Goal: Check status: Check status

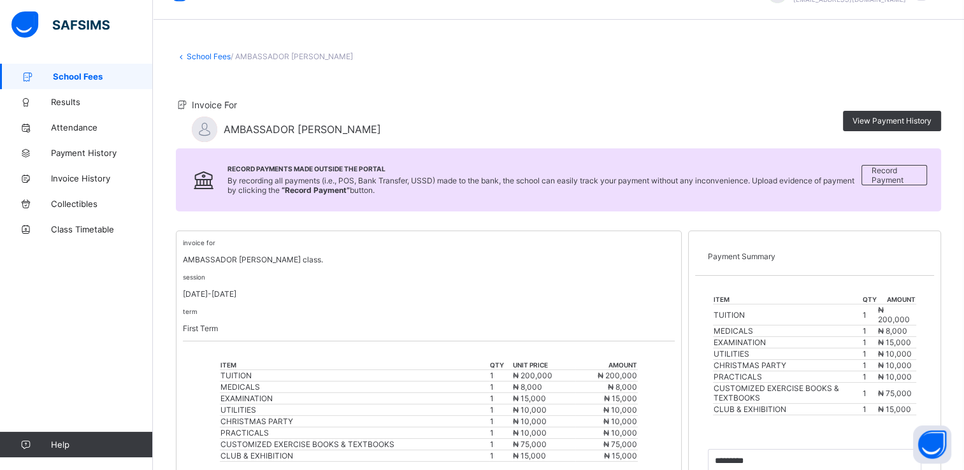
scroll to position [31, 0]
click at [548, 99] on div "Invoice For AMBASSADOR [PERSON_NAME] View Payment History" at bounding box center [558, 121] width 765 height 55
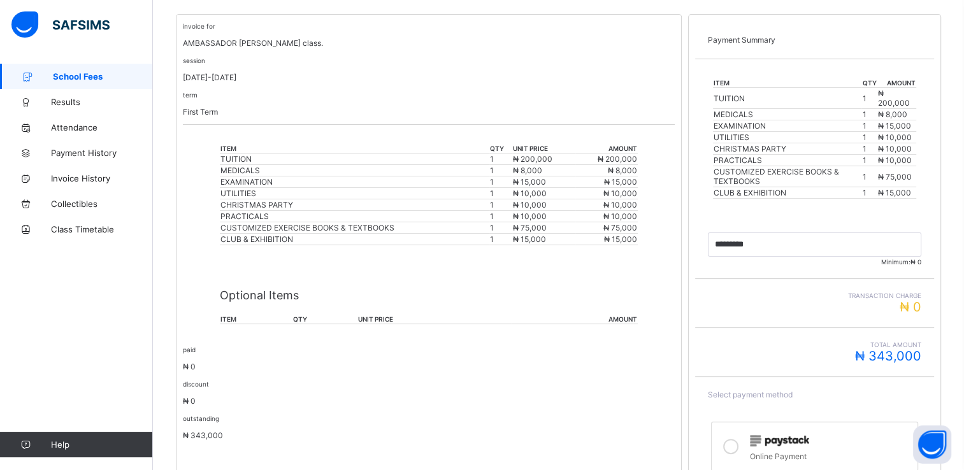
scroll to position [354, 0]
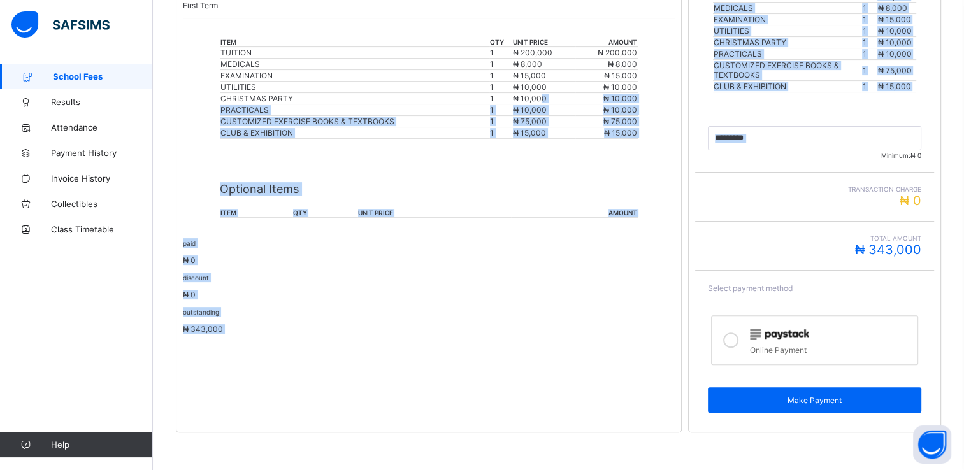
drag, startPoint x: 0, startPoint y: 0, endPoint x: 759, endPoint y: 171, distance: 778.2
click at [759, 171] on div "invoice for AMBASSADOR [PERSON_NAME] class. session [DATE]-[DATE] term First Te…" at bounding box center [558, 170] width 765 height 525
click at [632, 321] on div "outstanding ₦ 343,000" at bounding box center [429, 320] width 492 height 27
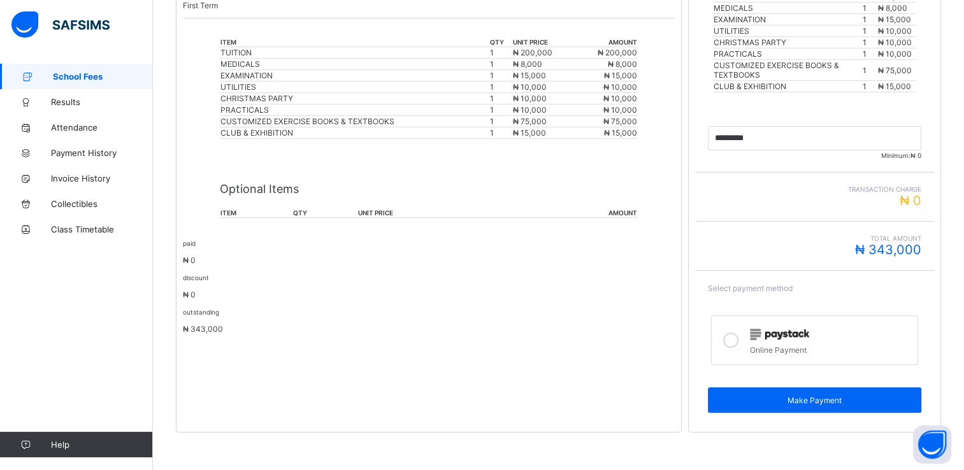
click at [736, 337] on icon at bounding box center [730, 339] width 15 height 15
click at [738, 339] on icon at bounding box center [730, 339] width 15 height 15
click at [737, 339] on icon at bounding box center [730, 339] width 15 height 15
click at [734, 334] on icon at bounding box center [730, 339] width 15 height 15
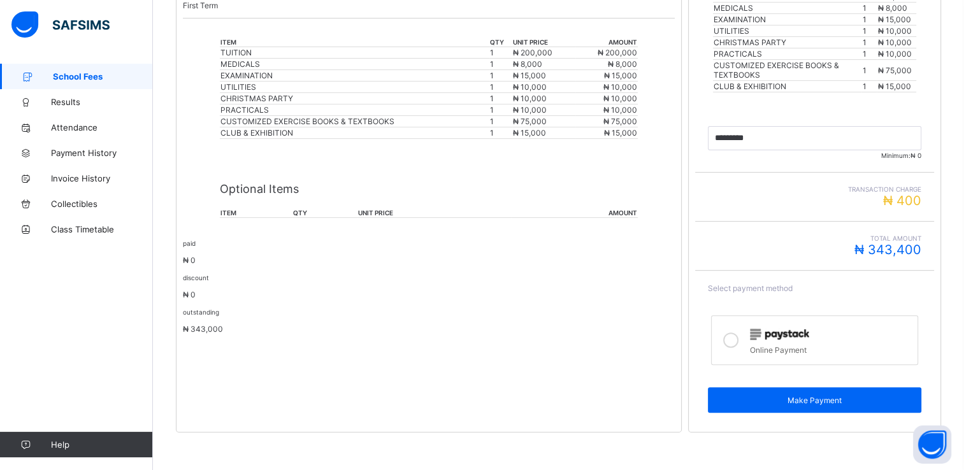
click at [681, 336] on div "invoice for AMBASSADOR [PERSON_NAME] class. session [DATE]-[DATE] term First Te…" at bounding box center [429, 170] width 506 height 525
click at [736, 336] on icon at bounding box center [730, 339] width 15 height 15
click at [734, 338] on icon at bounding box center [730, 339] width 15 height 15
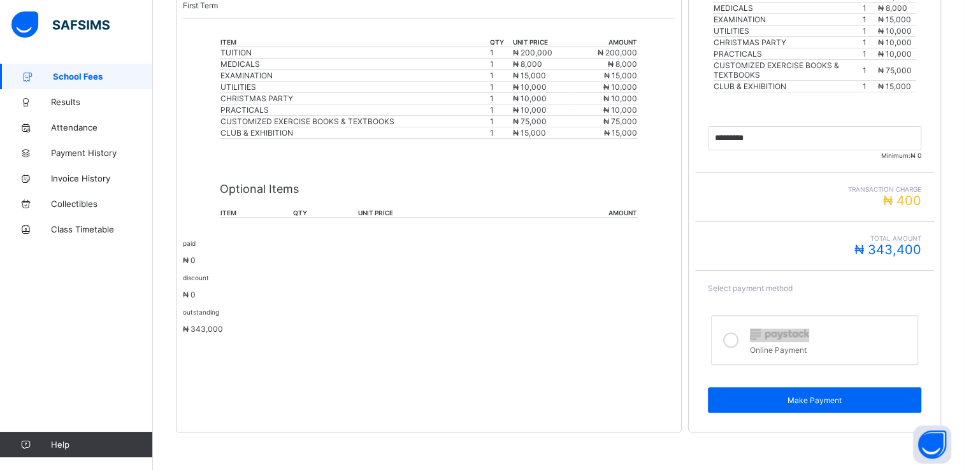
click at [734, 338] on icon at bounding box center [730, 339] width 15 height 15
